Goal: Transaction & Acquisition: Book appointment/travel/reservation

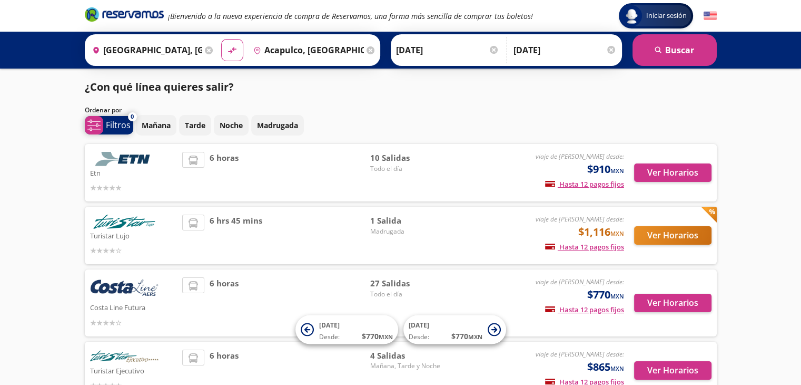
click at [100, 119] on span "system-uicons:filtering" at bounding box center [94, 125] width 18 height 18
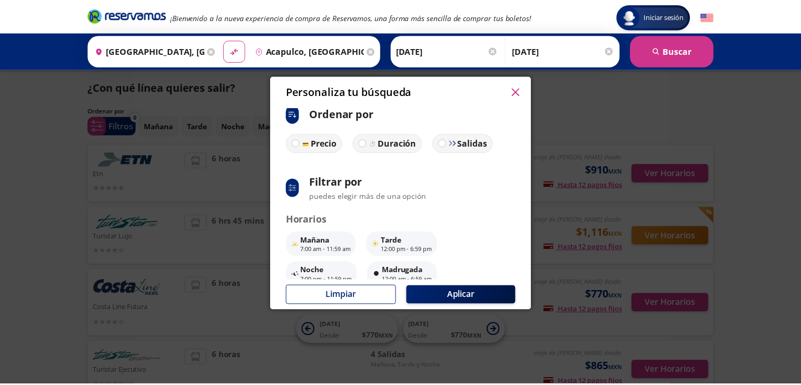
scroll to position [11, 0]
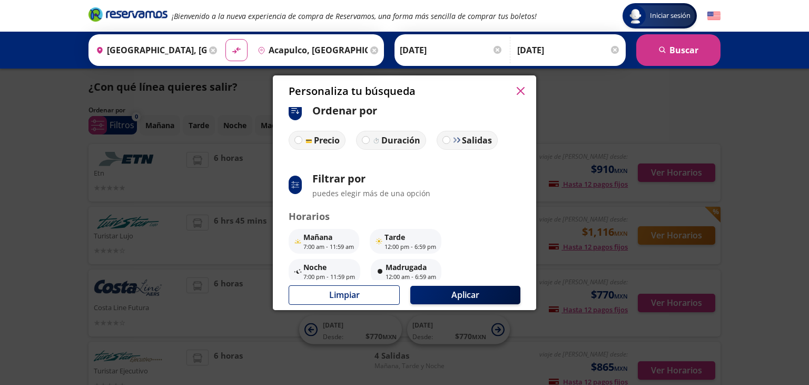
click at [322, 236] on p "Mañana" at bounding box center [328, 236] width 51 height 11
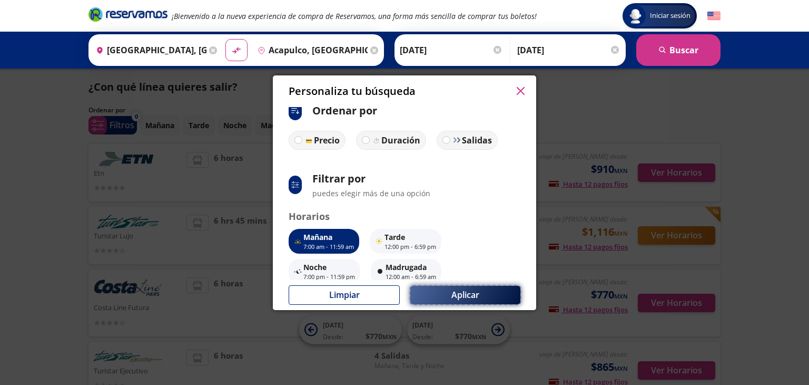
click at [442, 291] on button "Aplicar" at bounding box center [465, 294] width 110 height 18
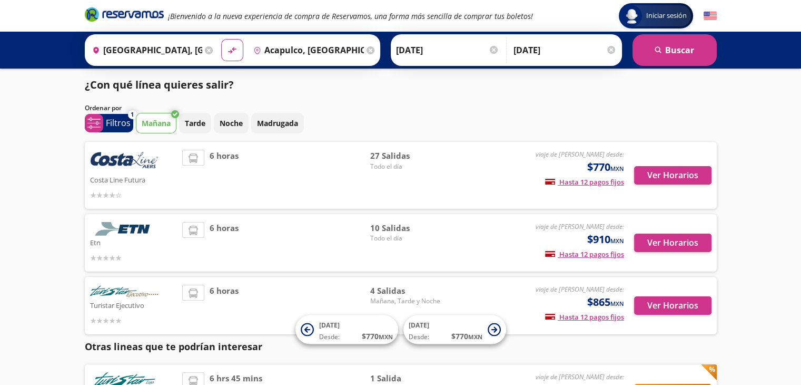
scroll to position [3, 0]
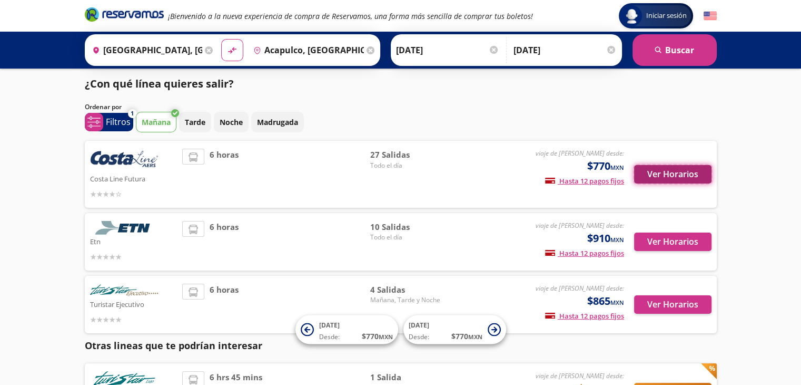
click at [653, 176] on button "Ver Horarios" at bounding box center [672, 174] width 77 height 18
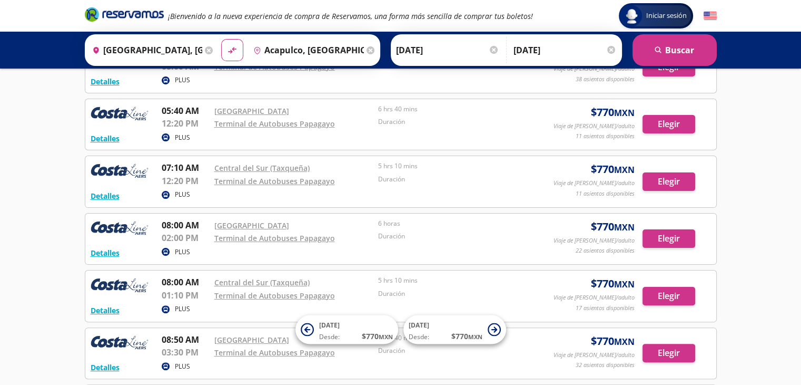
scroll to position [200, 0]
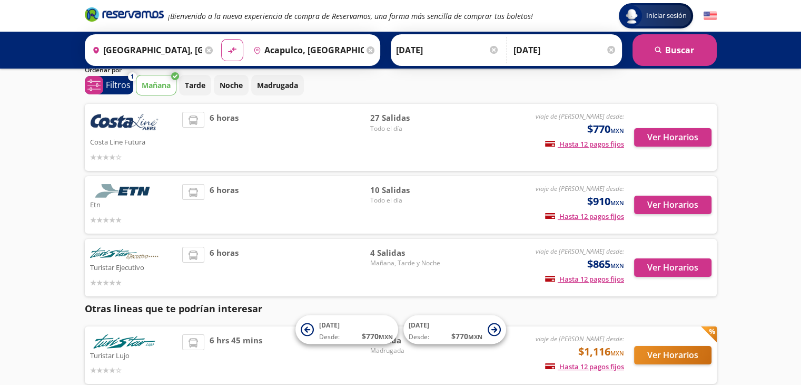
scroll to position [43, 0]
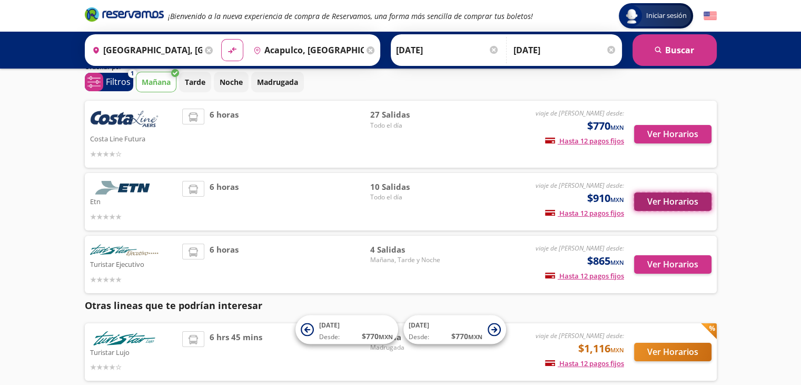
click at [651, 205] on button "Ver Horarios" at bounding box center [672, 201] width 77 height 18
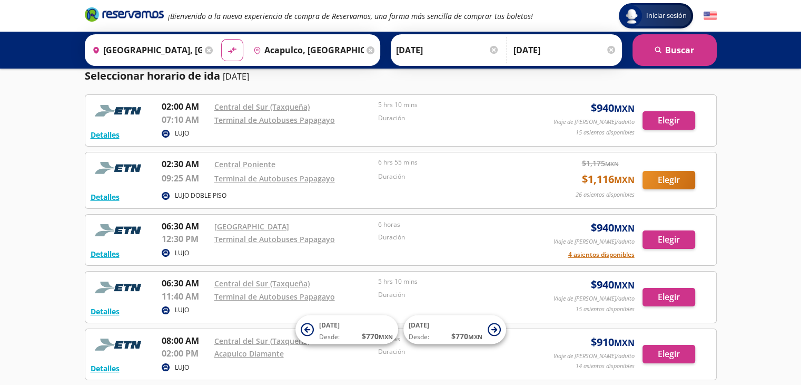
scroll to position [57, 0]
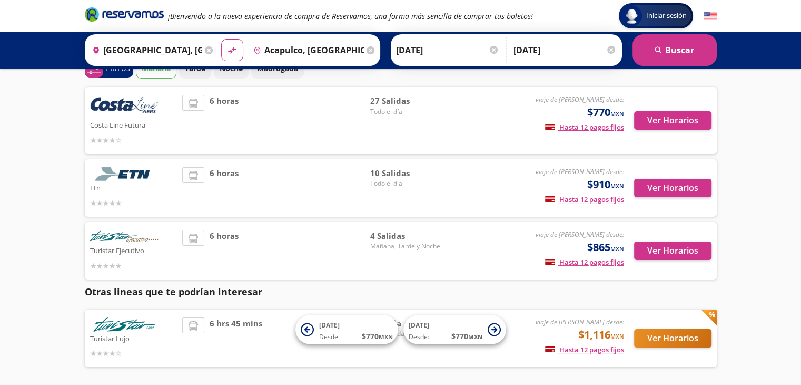
scroll to position [43, 0]
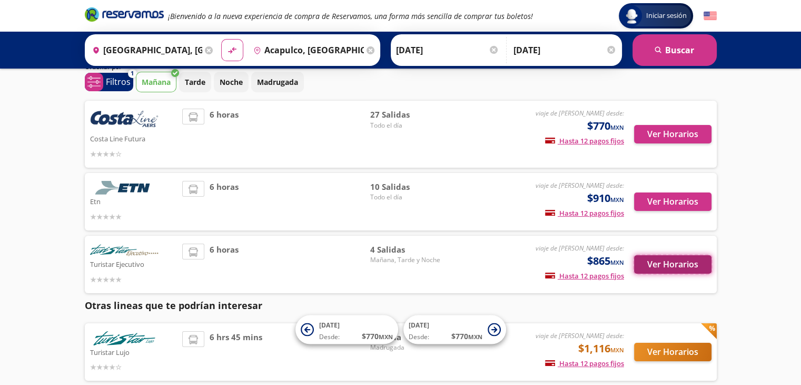
click at [668, 265] on button "Ver Horarios" at bounding box center [672, 264] width 77 height 18
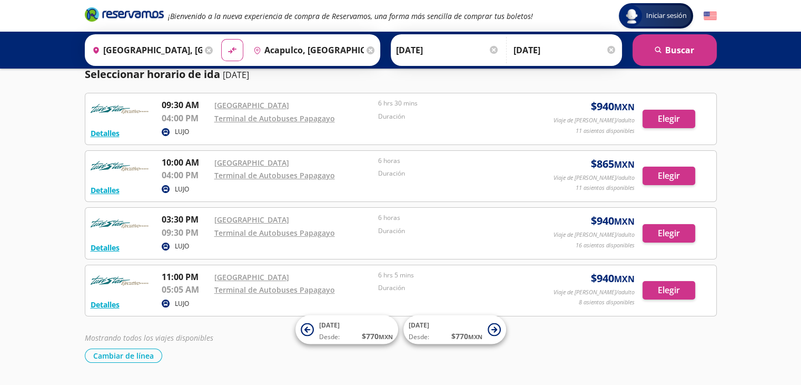
scroll to position [34, 0]
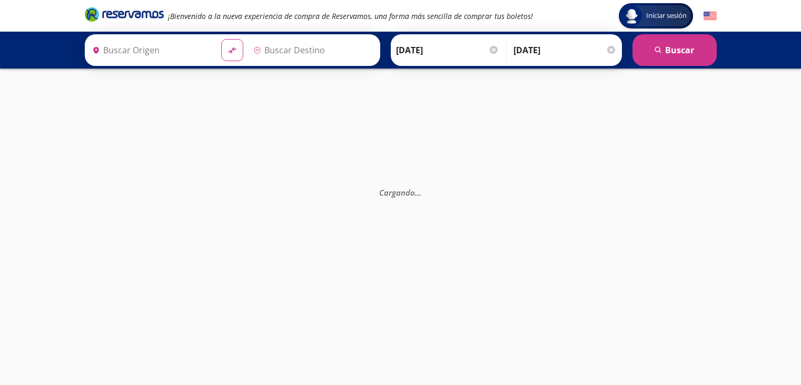
type input "[GEOGRAPHIC_DATA], [GEOGRAPHIC_DATA]"
type input "Acapulco, [GEOGRAPHIC_DATA]"
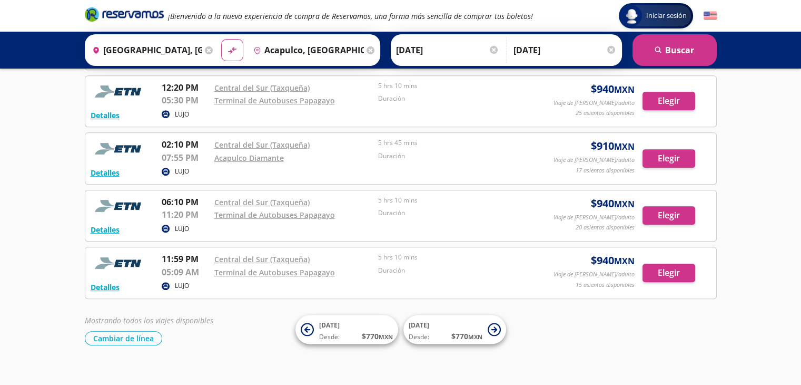
scroll to position [484, 0]
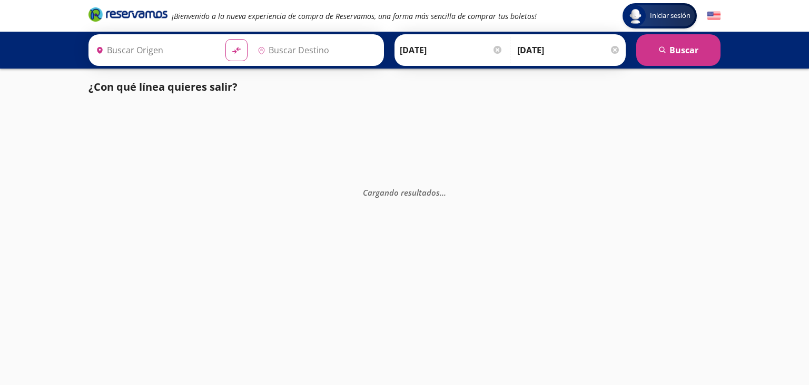
type input "[GEOGRAPHIC_DATA], [GEOGRAPHIC_DATA]"
type input "Acapulco, [GEOGRAPHIC_DATA]"
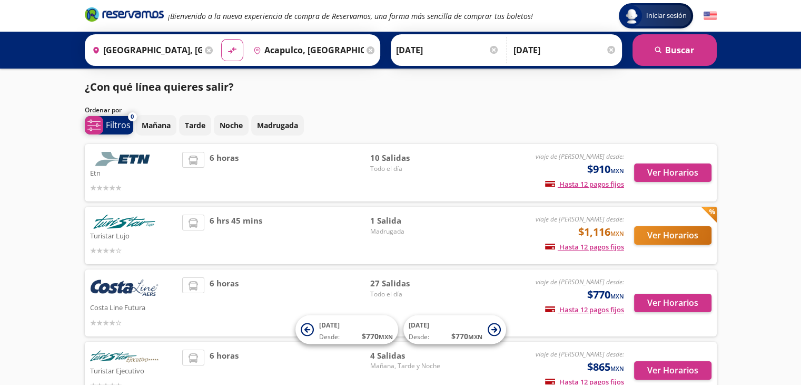
click at [90, 120] on icon at bounding box center [93, 125] width 13 height 11
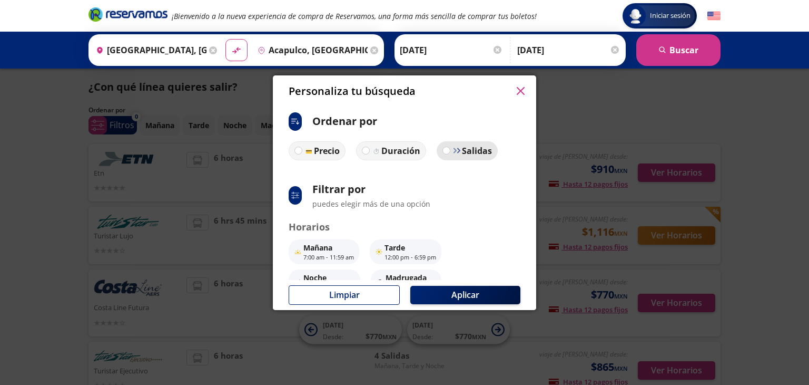
click at [472, 155] on p "Salidas" at bounding box center [477, 150] width 30 height 13
click at [450, 154] on input "Salidas" at bounding box center [446, 150] width 7 height 7
radio input "true"
click at [472, 155] on p "Salidas" at bounding box center [476, 150] width 30 height 13
click at [449, 154] on input "Salidas" at bounding box center [445, 150] width 7 height 7
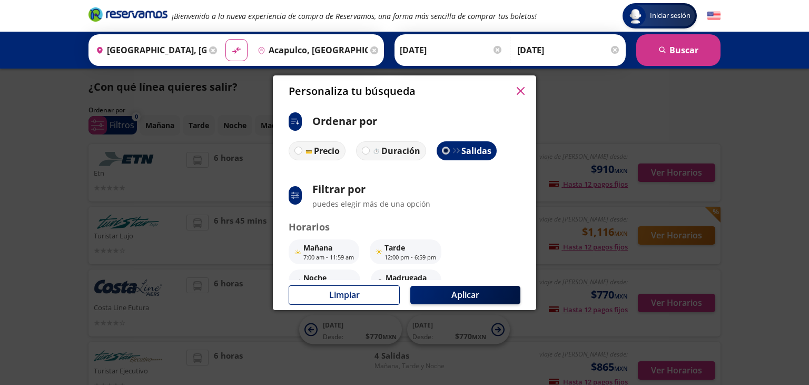
click at [478, 152] on p "Salidas" at bounding box center [476, 150] width 30 height 13
click at [449, 152] on input "Salidas" at bounding box center [445, 150] width 7 height 7
click at [518, 90] on icon "button" at bounding box center [521, 91] width 8 height 8
